Goal: Find specific page/section: Find specific page/section

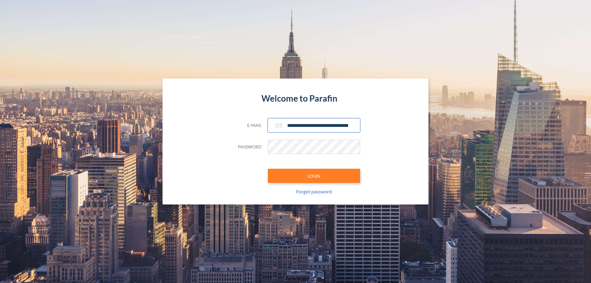
type input "**********"
click at [314, 176] on button "LOGIN" at bounding box center [314, 176] width 92 height 14
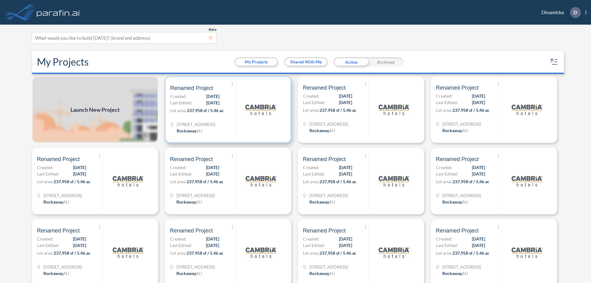
scroll to position [2, 0]
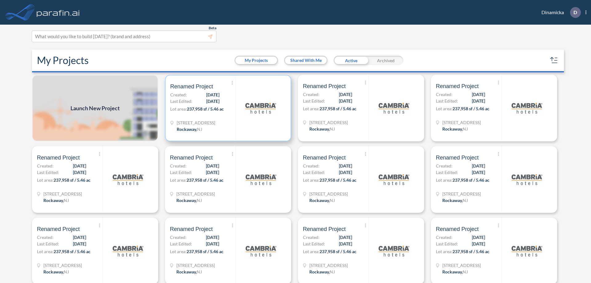
click at [227, 108] on p "Lot area: 237,958 sf / 5.46 ac" at bounding box center [202, 110] width 65 height 9
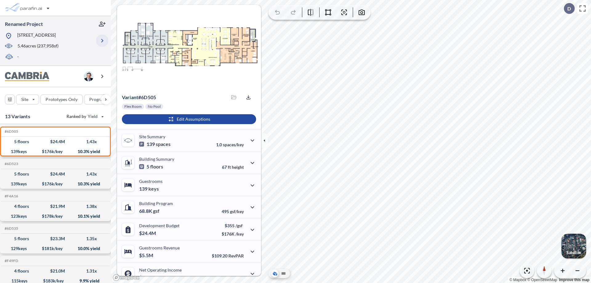
click at [102, 41] on icon "button" at bounding box center [102, 40] width 7 height 7
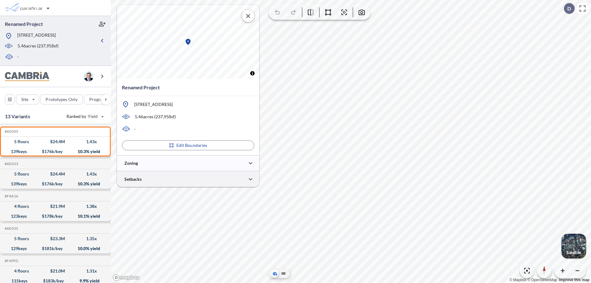
click at [188, 179] on div at bounding box center [188, 179] width 142 height 16
